Goal: Check status: Check status

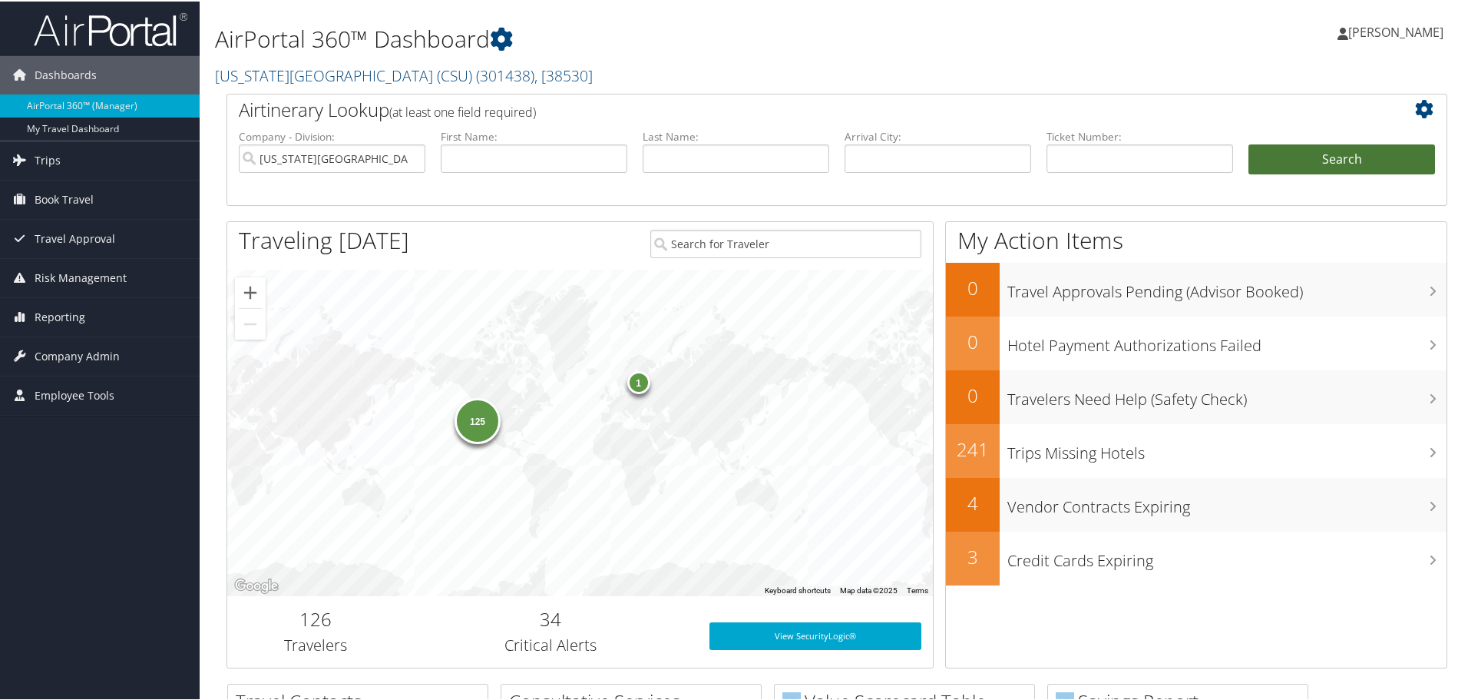
click at [1345, 152] on button "Search" at bounding box center [1342, 158] width 187 height 31
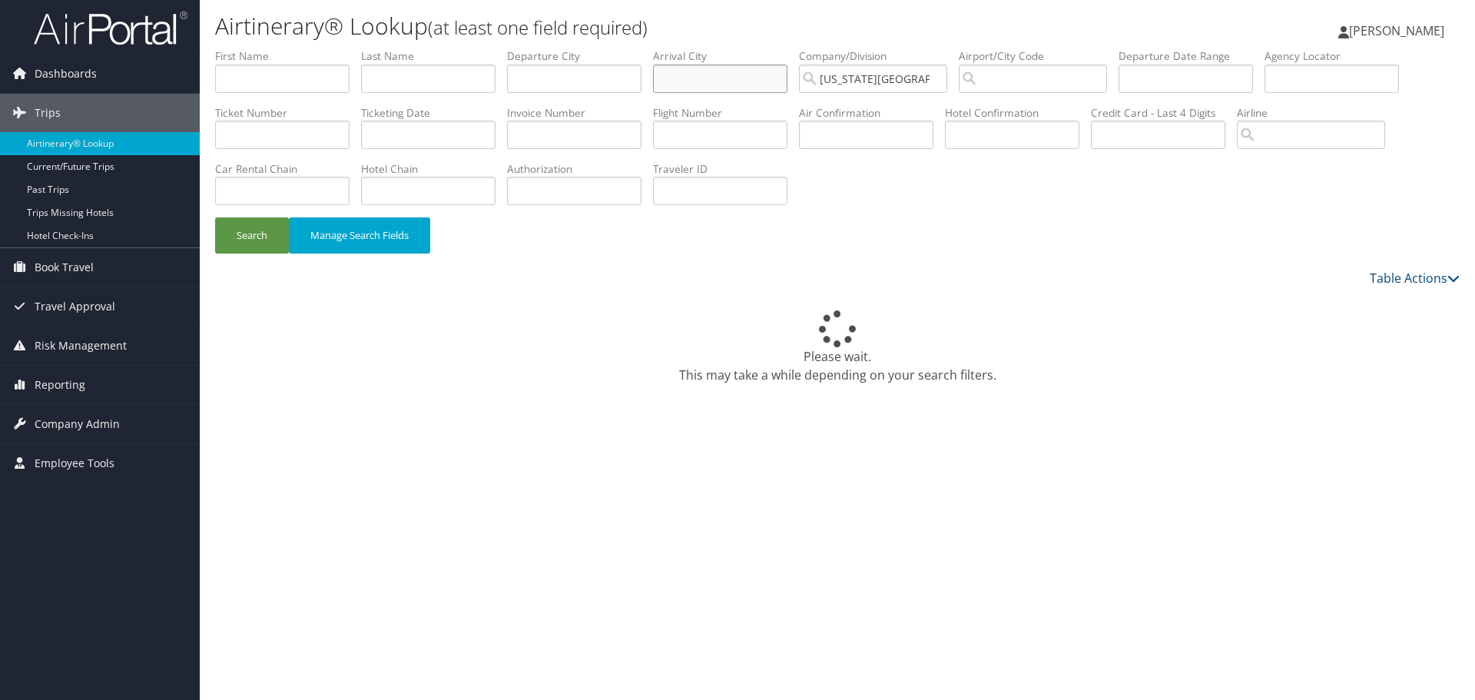
click at [689, 73] on input "text" at bounding box center [720, 79] width 134 height 28
type input "Portland"
click at [624, 84] on input "text" at bounding box center [574, 79] width 134 height 28
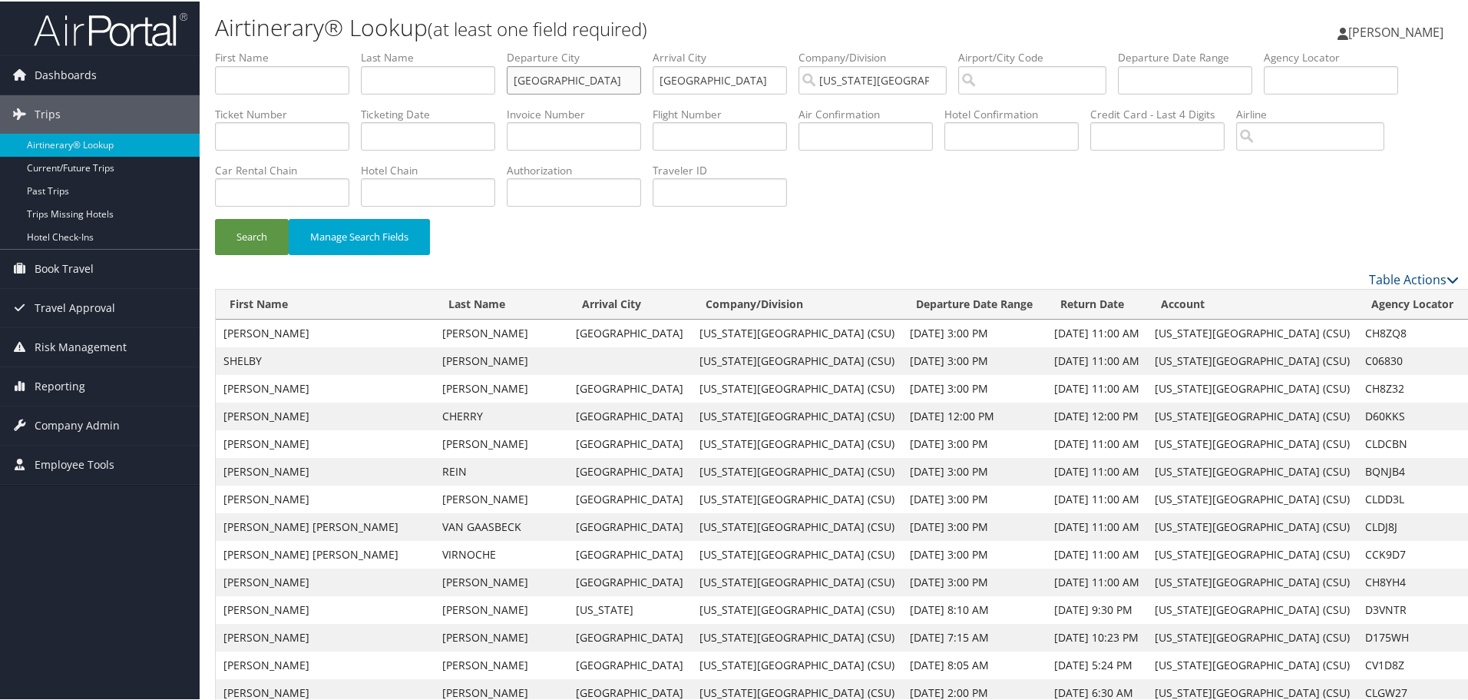
type input "Sacramento"
click at [1181, 78] on input "text" at bounding box center [1185, 79] width 134 height 28
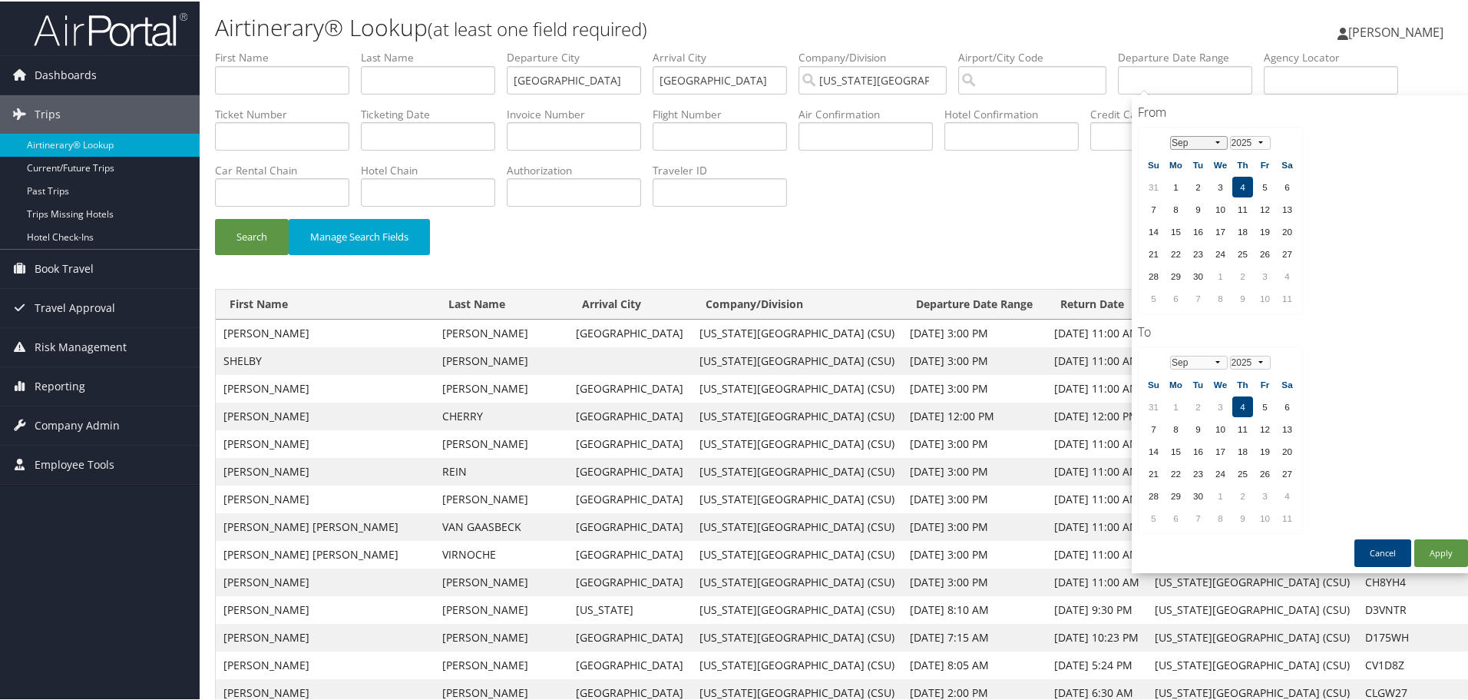
click at [1223, 141] on select "Jan Feb Mar Apr May Jun Jul Aug Sep Oct Nov Dec" at bounding box center [1199, 141] width 58 height 14
click at [1247, 277] on td "26" at bounding box center [1243, 274] width 21 height 21
click at [1172, 300] on td "30" at bounding box center [1176, 296] width 21 height 21
click at [1246, 271] on td "26" at bounding box center [1243, 274] width 21 height 21
click at [1217, 362] on select "Jan Feb Mar Apr May Jun Jul Aug Sep Oct Nov Dec" at bounding box center [1199, 361] width 58 height 14
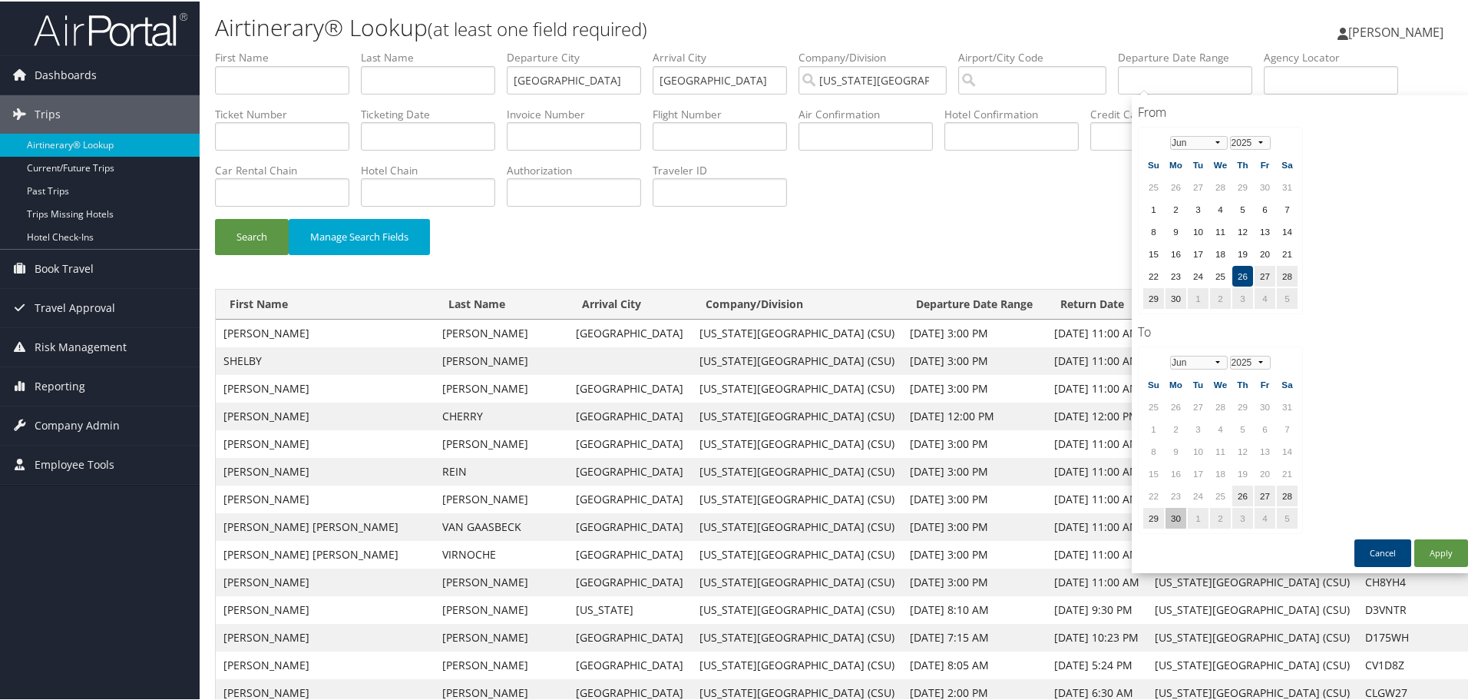
click at [1174, 521] on td "30" at bounding box center [1176, 516] width 21 height 21
click at [1441, 549] on button "Apply" at bounding box center [1442, 552] width 54 height 28
type input "06/26/2025 - 06/30/2025"
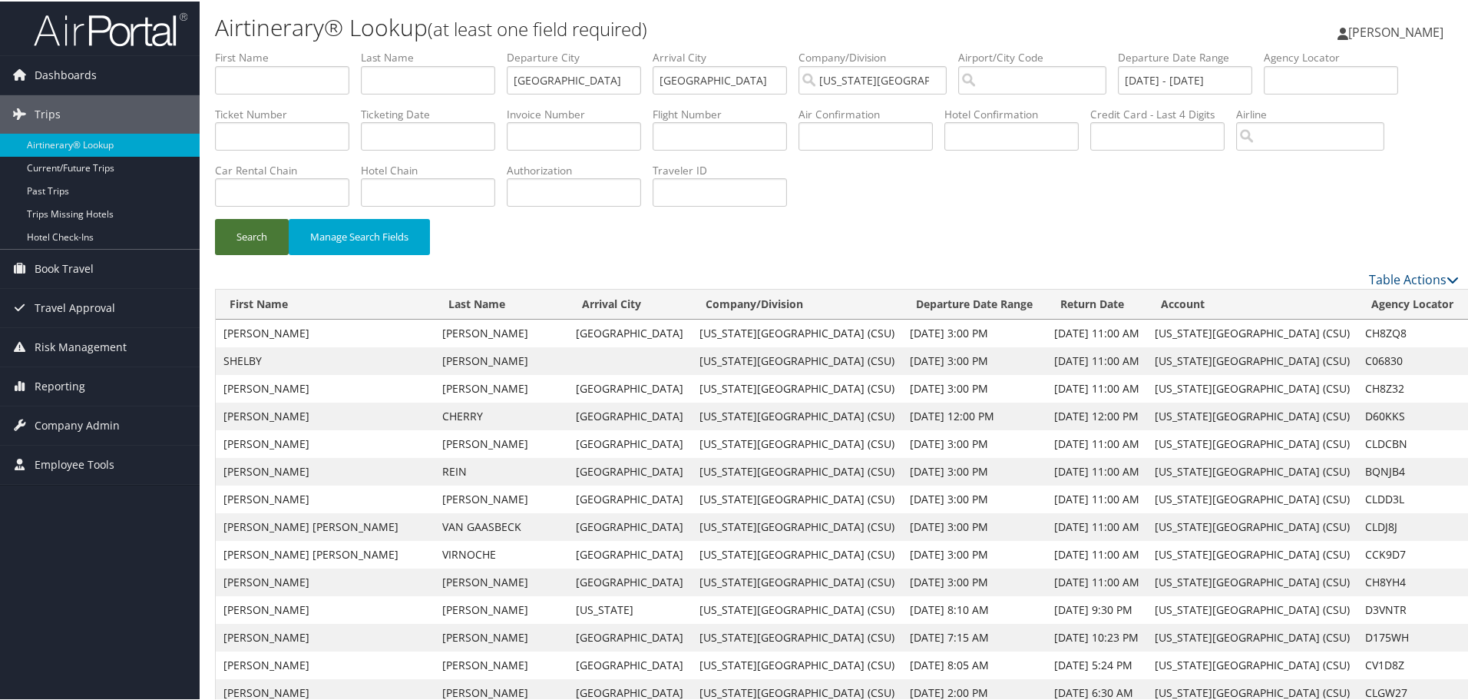
click at [266, 234] on button "Search" at bounding box center [252, 235] width 74 height 36
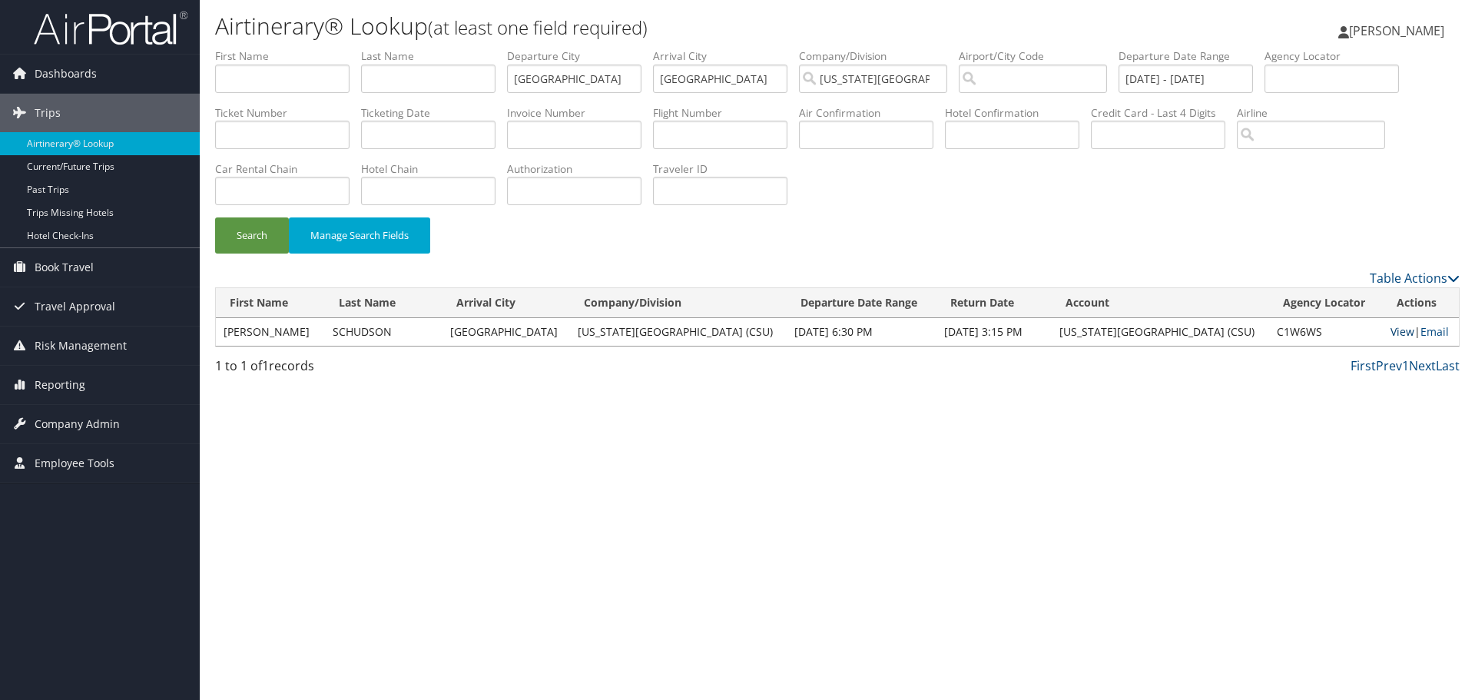
click at [1392, 328] on link "View" at bounding box center [1402, 331] width 24 height 15
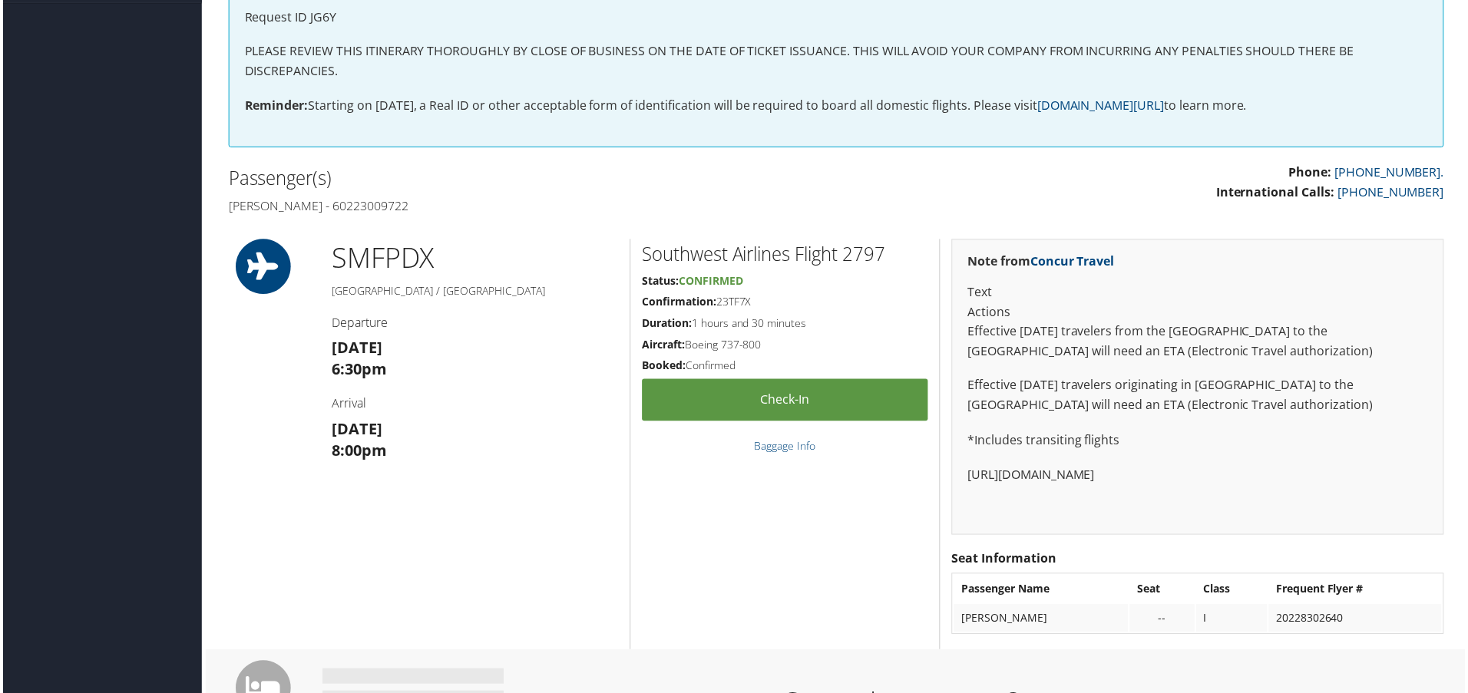
scroll to position [318, 0]
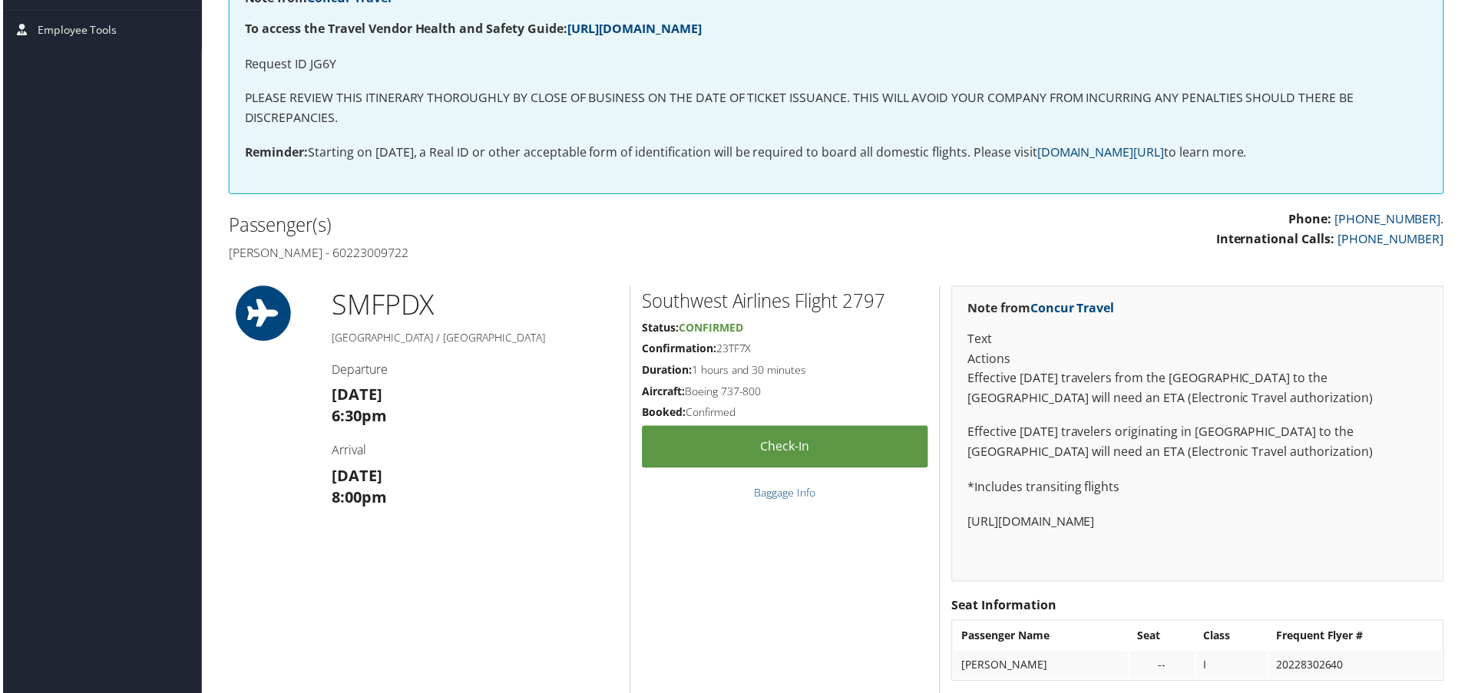
click at [382, 254] on h4 "[PERSON_NAME] - 60223009722" at bounding box center [526, 253] width 599 height 17
click at [383, 254] on h4 "[PERSON_NAME] - 60223009722" at bounding box center [526, 253] width 599 height 17
copy h4 "60223009722"
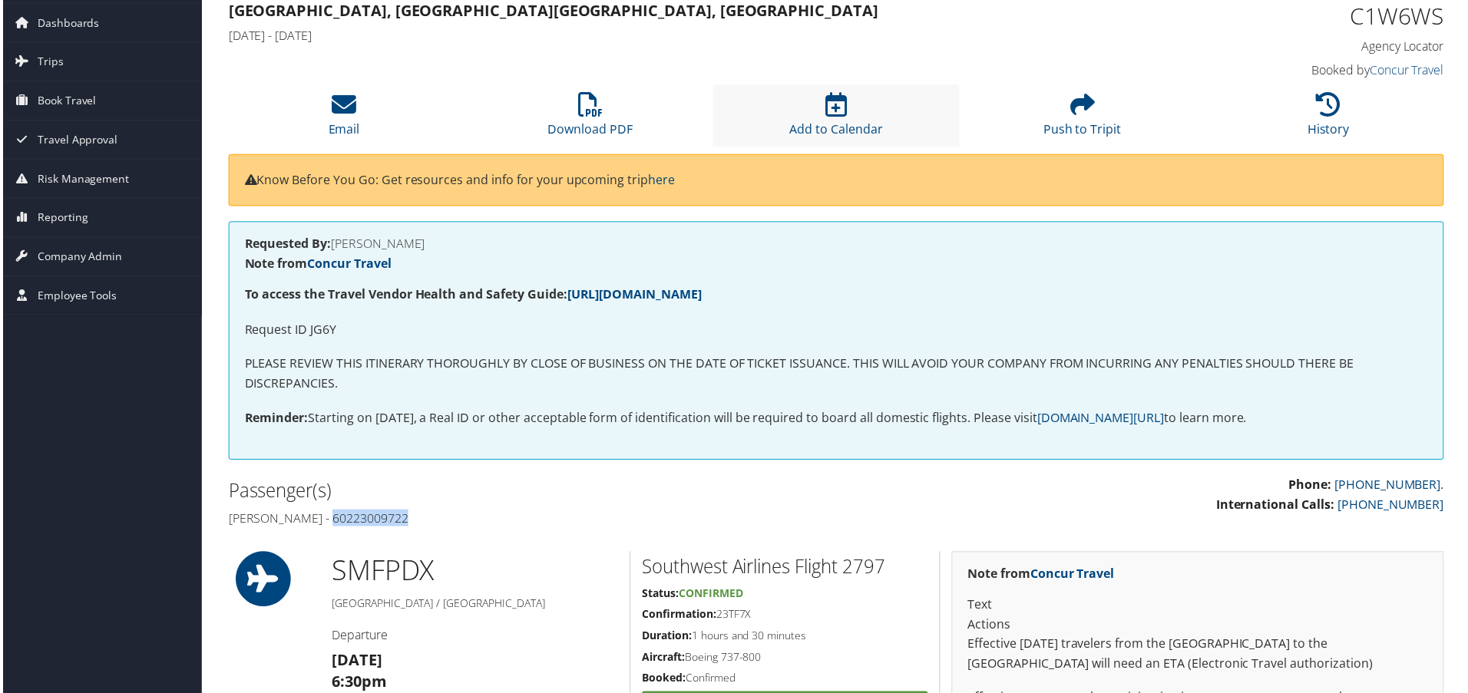
scroll to position [0, 0]
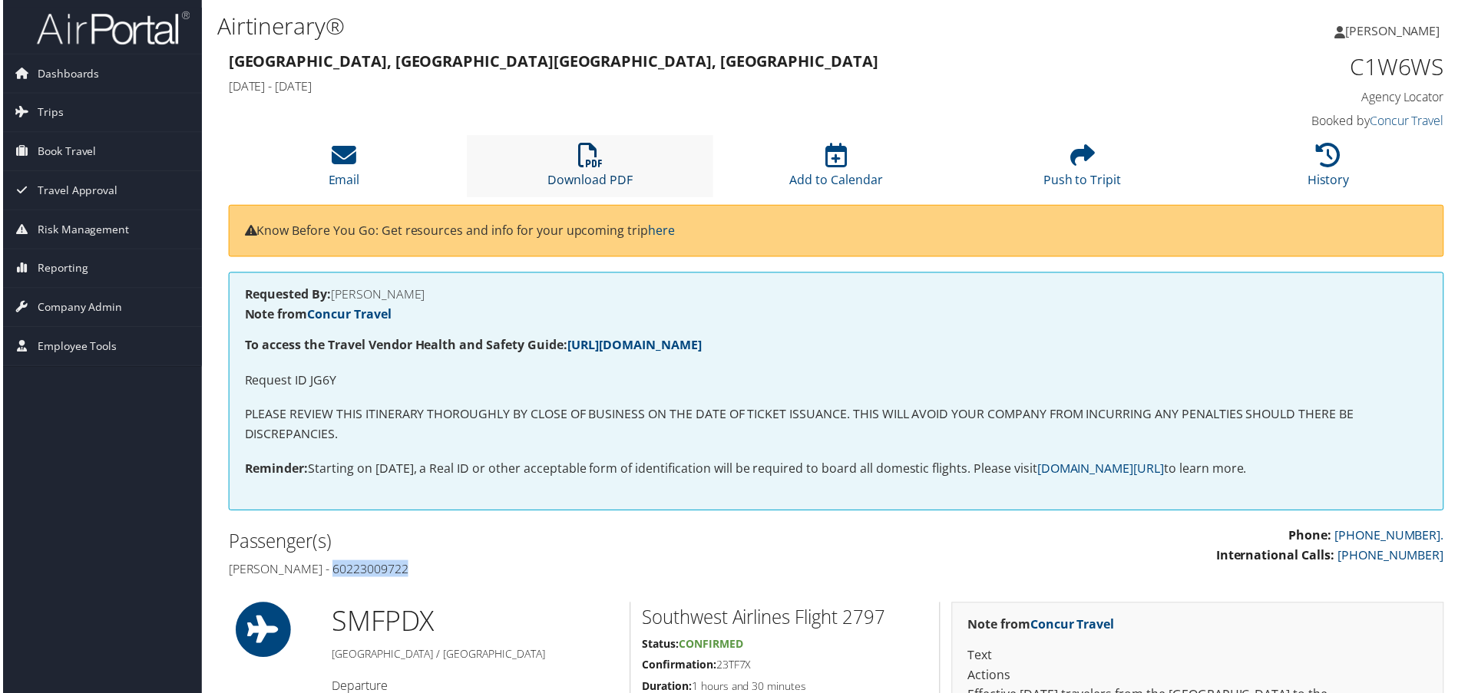
click at [596, 157] on icon at bounding box center [590, 156] width 25 height 25
